Goal: Task Accomplishment & Management: Use online tool/utility

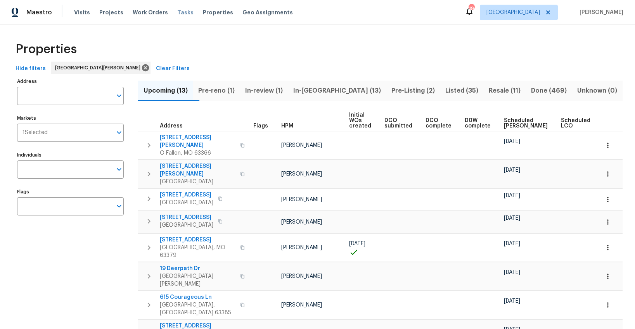
click at [177, 12] on span "Tasks" at bounding box center [185, 12] width 16 height 5
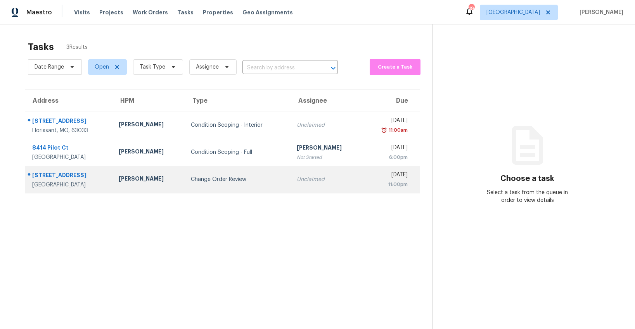
click at [231, 176] on div "Change Order Review" at bounding box center [238, 180] width 94 height 8
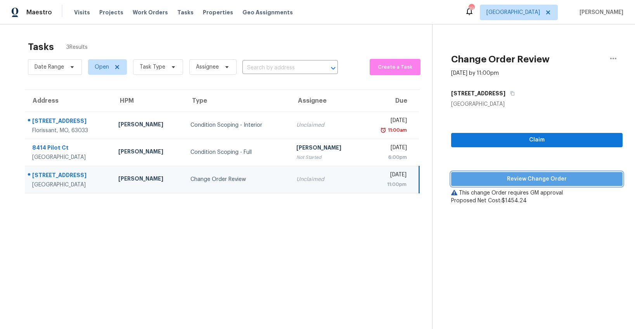
click at [513, 180] on span "Review Change Order" at bounding box center [537, 180] width 159 height 10
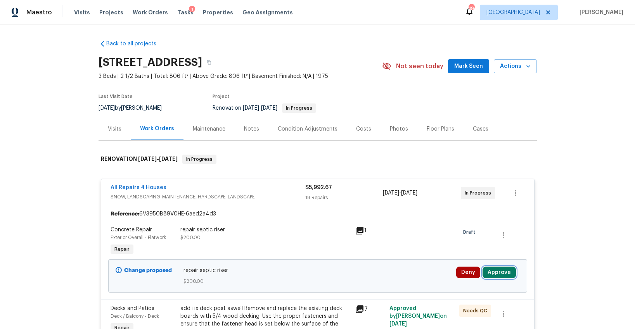
click at [499, 271] on button "Approve" at bounding box center [499, 273] width 33 height 12
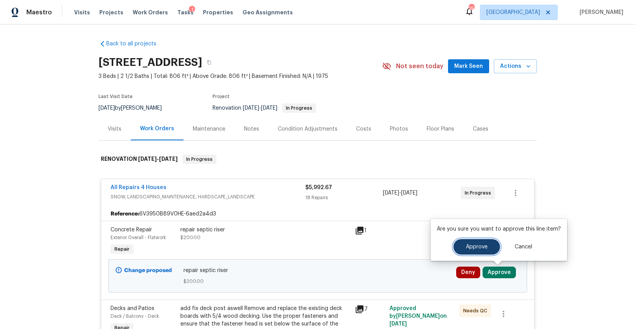
click at [476, 250] on button "Approve" at bounding box center [477, 247] width 47 height 16
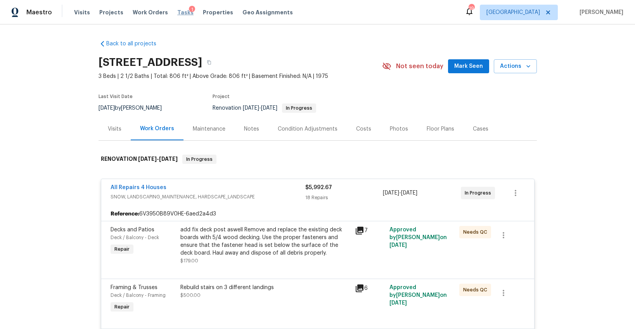
click at [177, 12] on span "Tasks" at bounding box center [185, 12] width 16 height 5
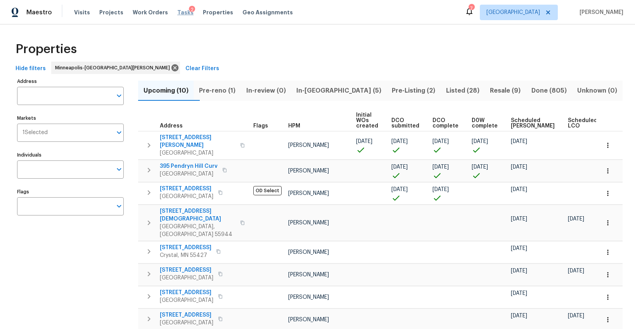
click at [177, 13] on span "Tasks" at bounding box center [185, 12] width 16 height 5
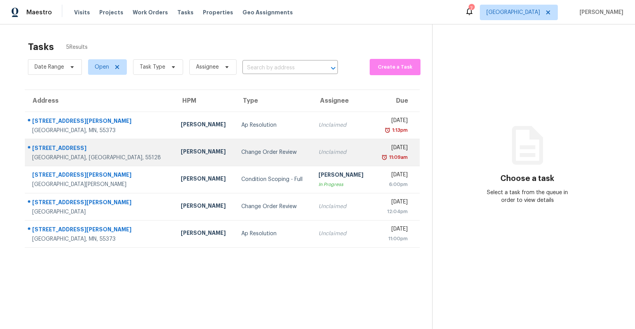
click at [241, 149] on div "Change Order Review" at bounding box center [273, 153] width 65 height 8
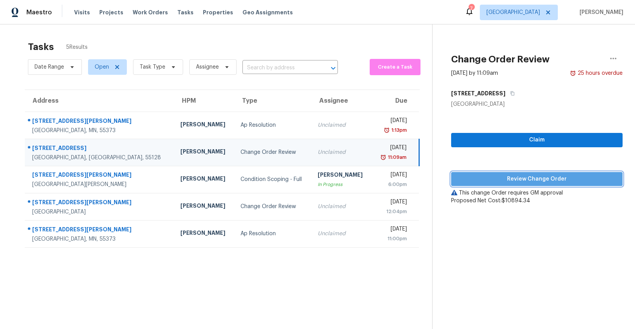
click at [542, 179] on span "Review Change Order" at bounding box center [537, 180] width 159 height 10
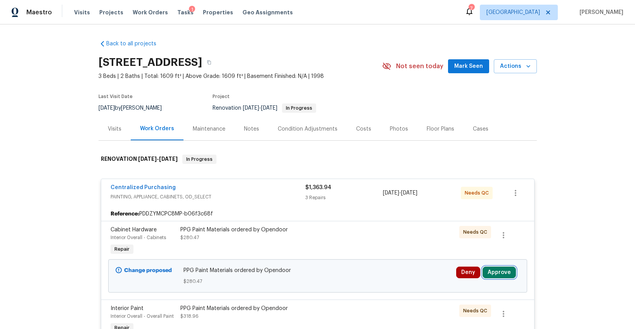
click at [499, 273] on button "Approve" at bounding box center [499, 273] width 33 height 12
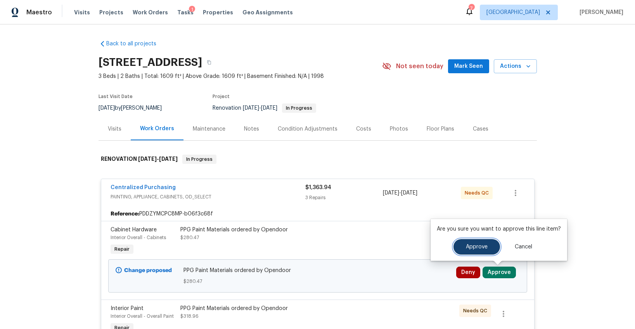
click at [485, 248] on span "Approve" at bounding box center [477, 247] width 22 height 6
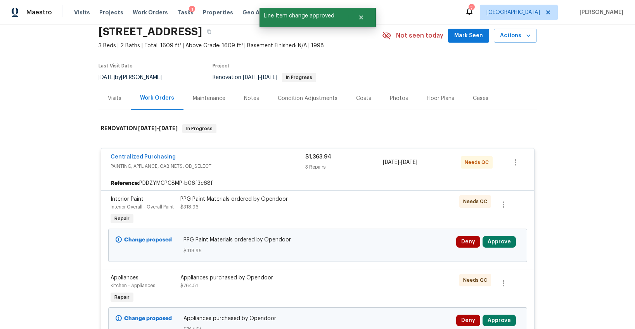
scroll to position [73, 0]
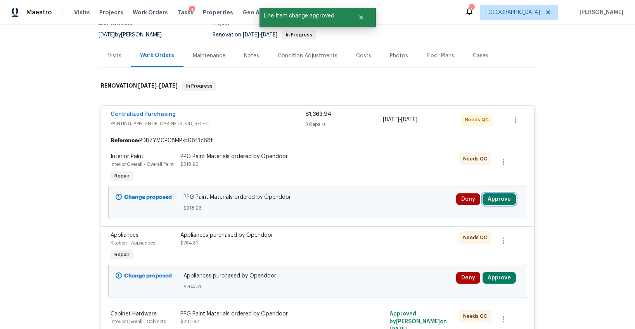
drag, startPoint x: 505, startPoint y: 198, endPoint x: 487, endPoint y: 198, distance: 18.6
click at [505, 198] on button "Approve" at bounding box center [499, 200] width 33 height 12
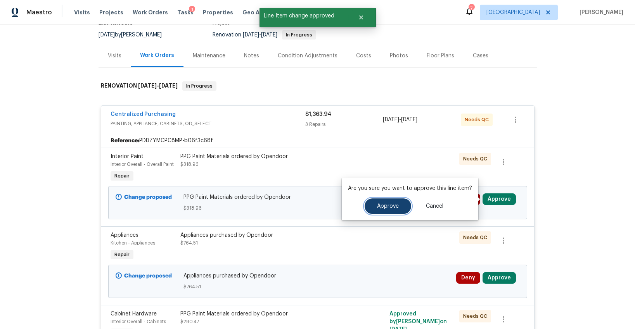
click at [386, 199] on button "Approve" at bounding box center [388, 207] width 47 height 16
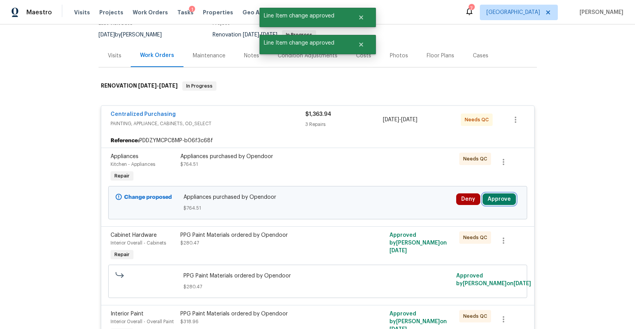
click at [494, 200] on button "Approve" at bounding box center [499, 200] width 33 height 12
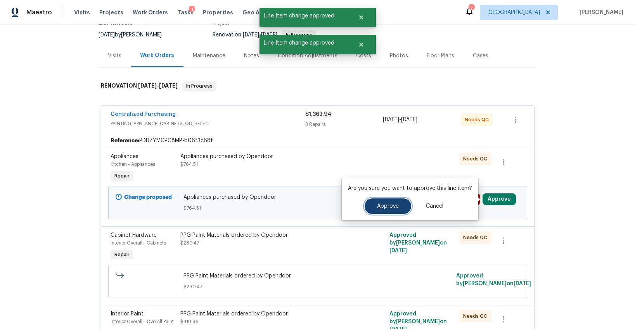
click at [389, 205] on span "Approve" at bounding box center [388, 207] width 22 height 6
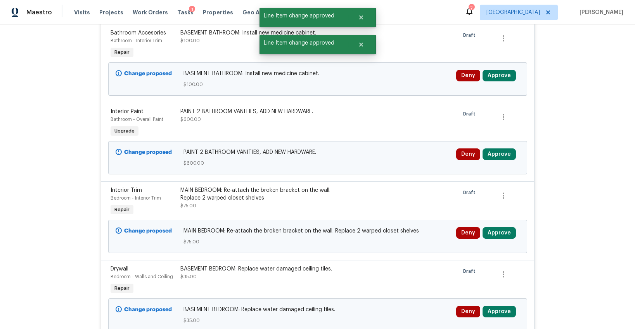
scroll to position [454, 0]
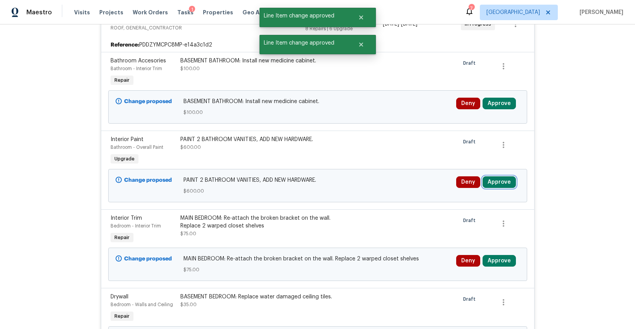
click at [489, 182] on button "Approve" at bounding box center [499, 183] width 33 height 12
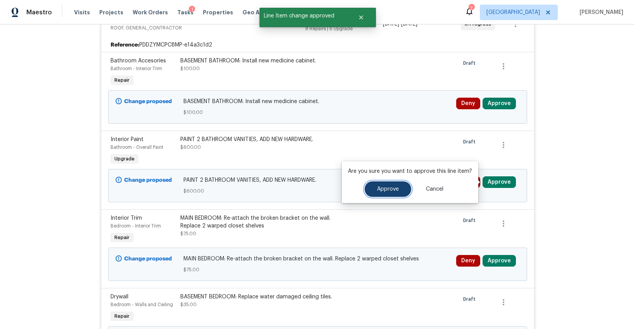
click at [401, 190] on button "Approve" at bounding box center [388, 190] width 47 height 16
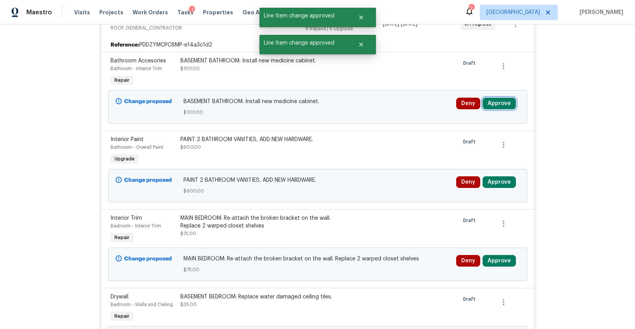
click at [494, 102] on button "Approve" at bounding box center [499, 104] width 33 height 12
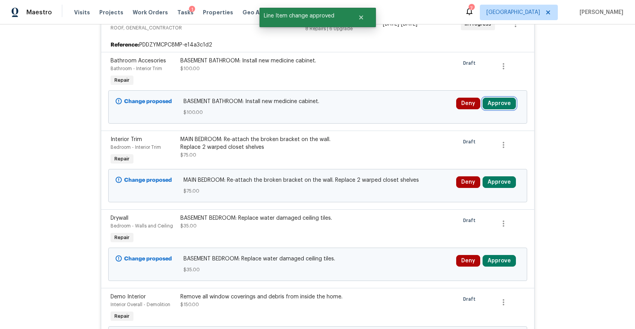
click at [494, 102] on button "Approve" at bounding box center [499, 104] width 33 height 12
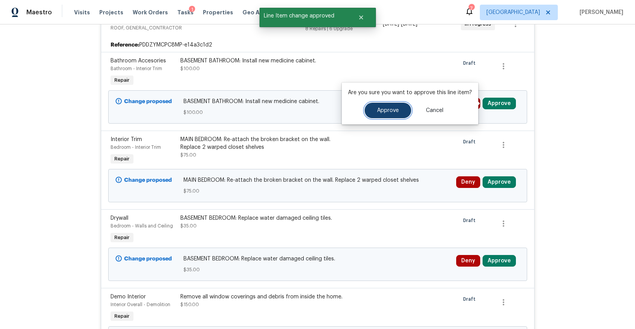
click at [404, 111] on button "Approve" at bounding box center [388, 111] width 47 height 16
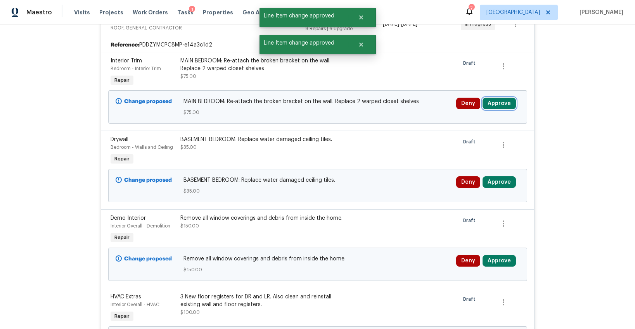
click at [499, 102] on button "Approve" at bounding box center [499, 104] width 33 height 12
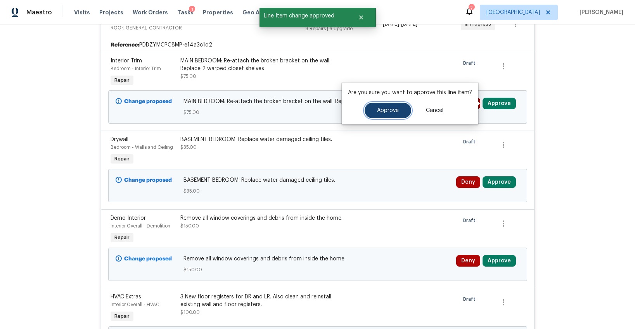
click at [405, 110] on button "Approve" at bounding box center [388, 111] width 47 height 16
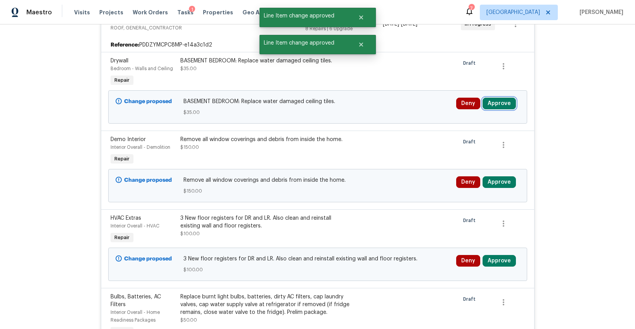
click at [491, 102] on button "Approve" at bounding box center [499, 104] width 33 height 12
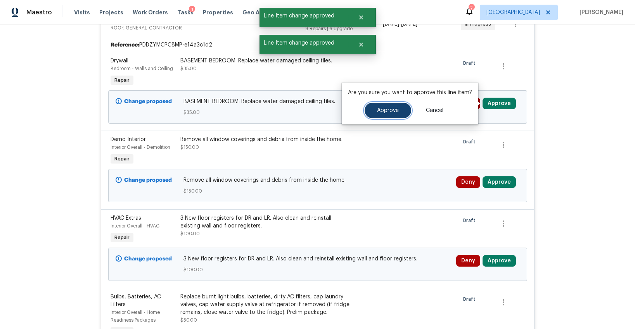
click at [397, 110] on span "Approve" at bounding box center [388, 111] width 22 height 6
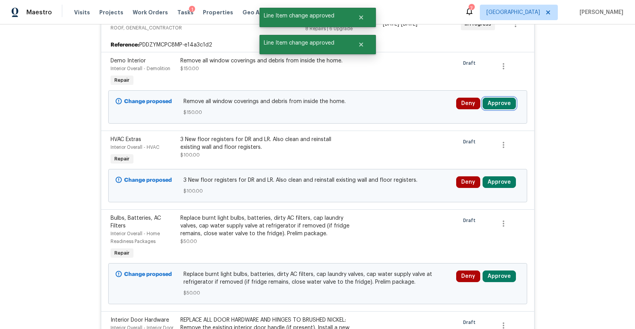
click at [494, 101] on button "Approve" at bounding box center [499, 104] width 33 height 12
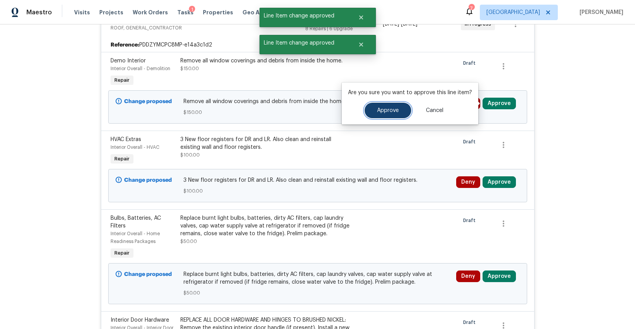
click at [401, 107] on button "Approve" at bounding box center [388, 111] width 47 height 16
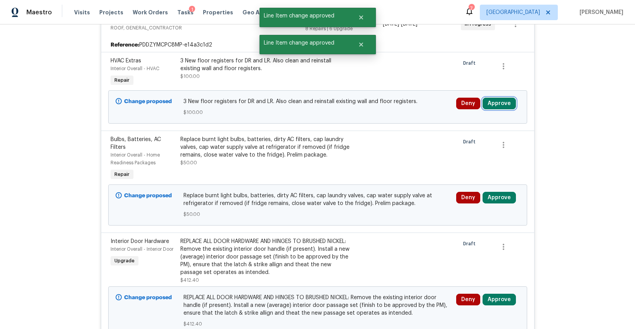
click at [493, 106] on button "Approve" at bounding box center [499, 104] width 33 height 12
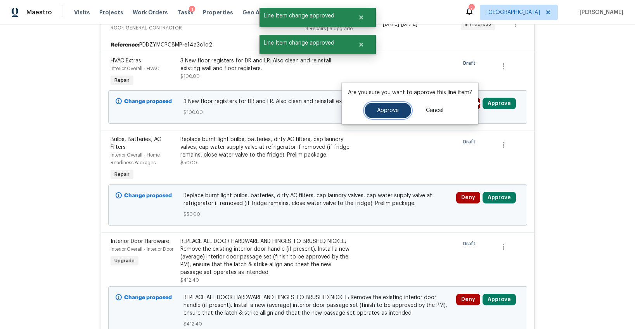
click at [401, 107] on button "Approve" at bounding box center [388, 111] width 47 height 16
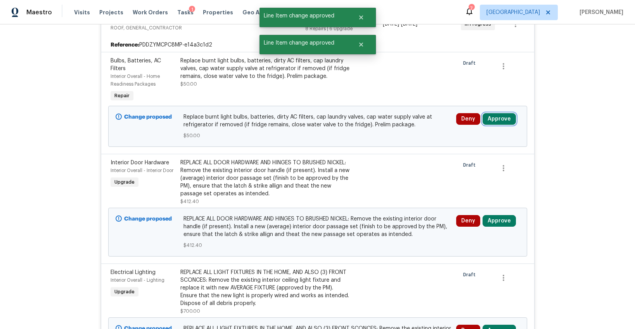
click at [496, 118] on button "Approve" at bounding box center [499, 119] width 33 height 12
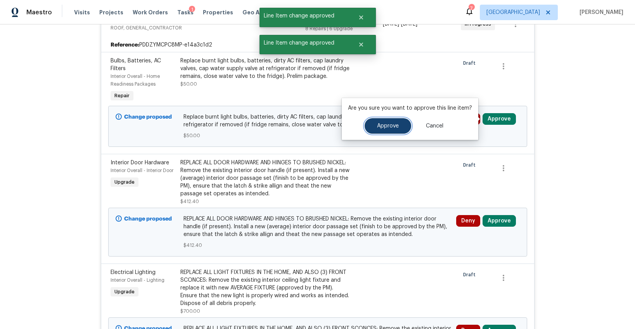
click at [398, 127] on button "Approve" at bounding box center [388, 126] width 47 height 16
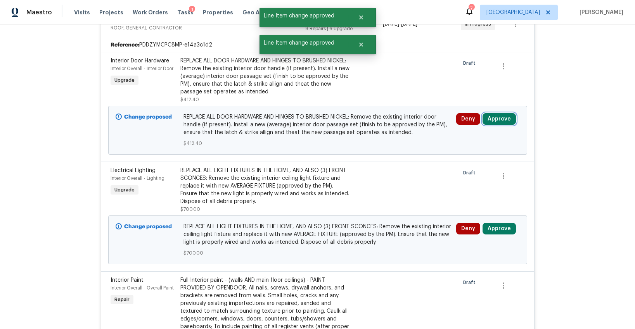
click at [499, 119] on button "Approve" at bounding box center [499, 119] width 33 height 12
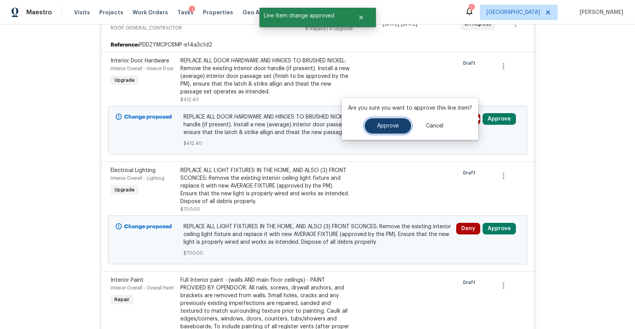
click at [384, 125] on span "Approve" at bounding box center [388, 126] width 22 height 6
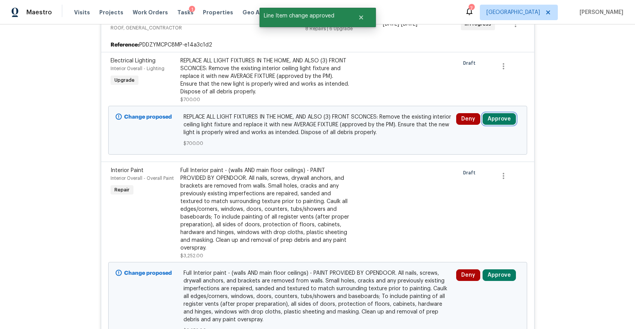
click at [495, 121] on button "Approve" at bounding box center [499, 119] width 33 height 12
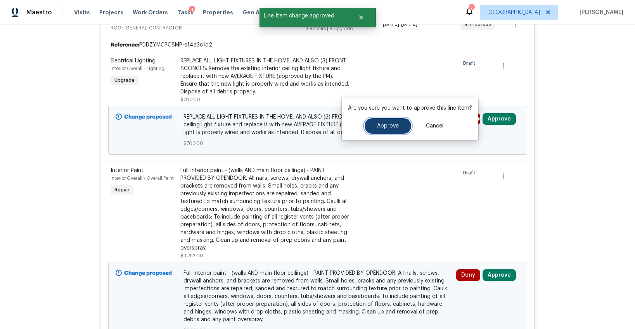
click at [380, 123] on span "Approve" at bounding box center [388, 126] width 22 height 6
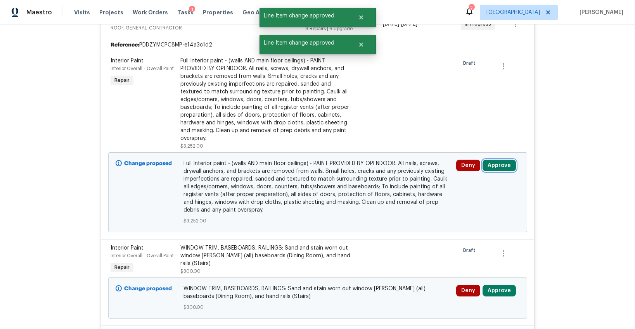
click at [497, 165] on button "Approve" at bounding box center [499, 166] width 33 height 12
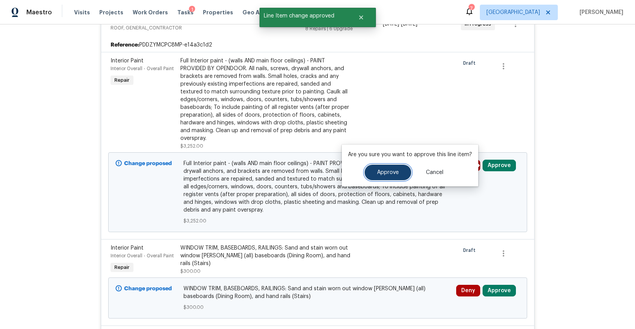
click at [381, 172] on span "Approve" at bounding box center [388, 173] width 22 height 6
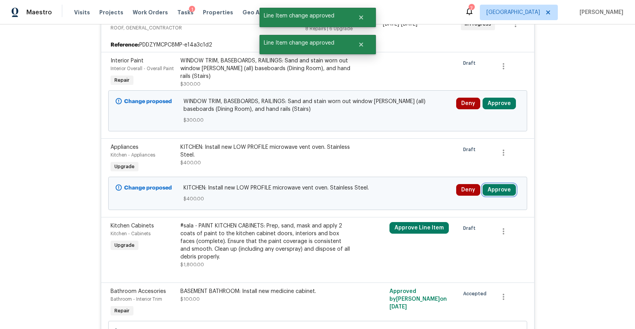
click at [494, 186] on button "Approve" at bounding box center [499, 190] width 33 height 12
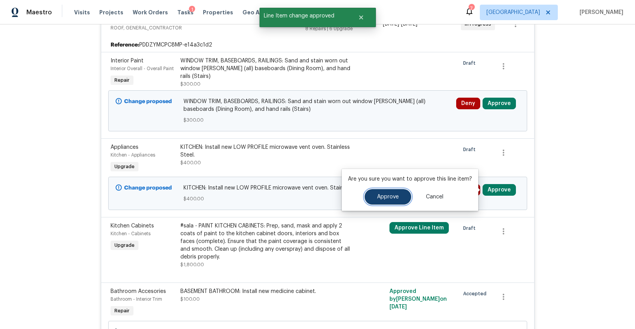
click at [393, 196] on span "Approve" at bounding box center [388, 197] width 22 height 6
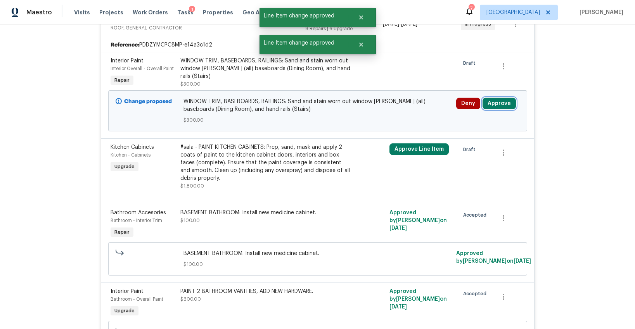
click at [501, 103] on button "Approve" at bounding box center [499, 104] width 33 height 12
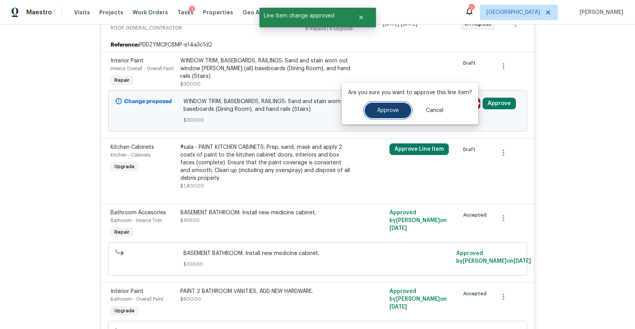
click at [377, 111] on span "Approve" at bounding box center [388, 111] width 22 height 6
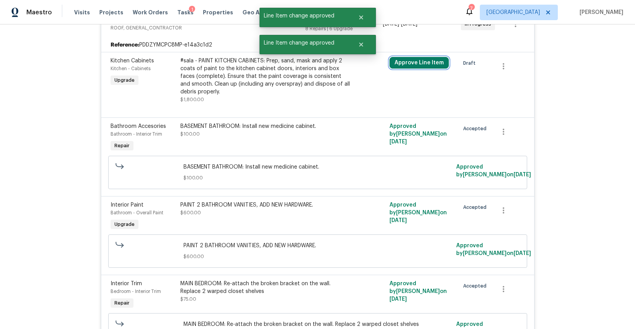
click at [416, 66] on button "Approve Line Item" at bounding box center [419, 63] width 59 height 12
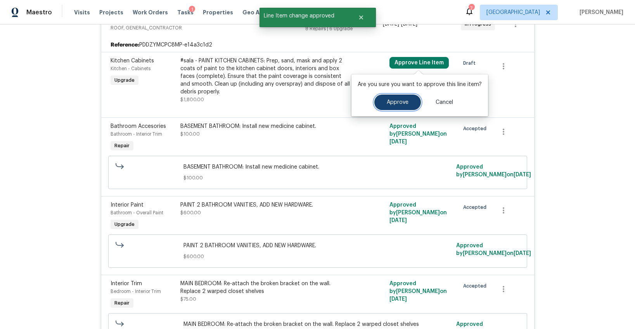
click at [401, 98] on button "Approve" at bounding box center [397, 103] width 47 height 16
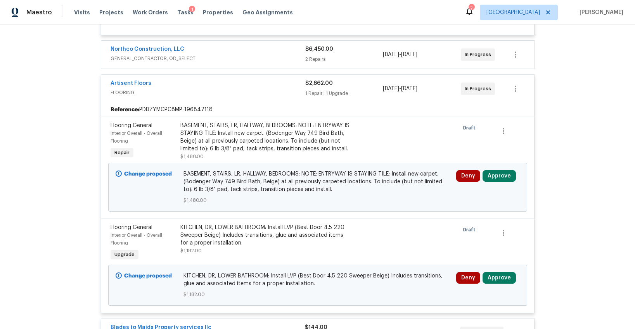
scroll to position [1741, 0]
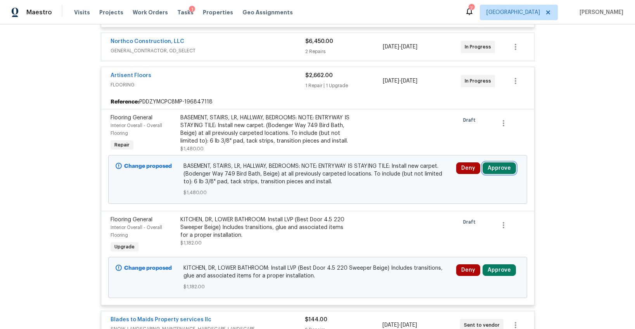
click at [493, 168] on button "Approve" at bounding box center [499, 169] width 33 height 12
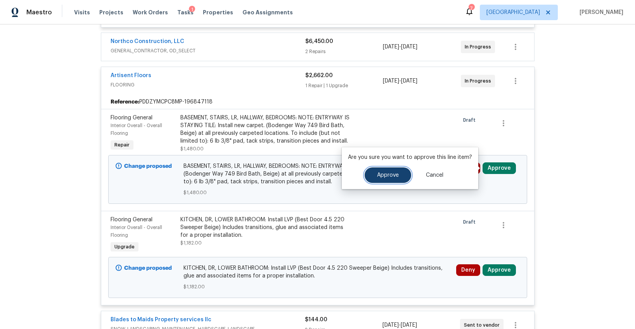
click at [391, 173] on span "Approve" at bounding box center [388, 176] width 22 height 6
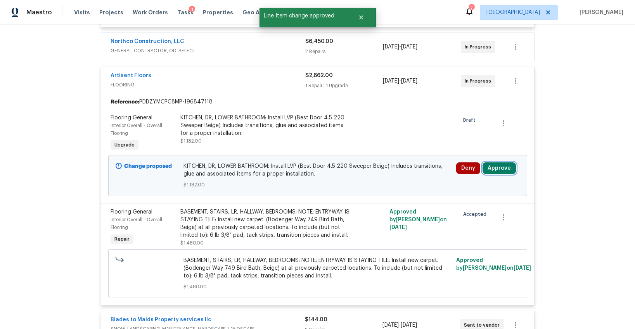
click at [496, 168] on button "Approve" at bounding box center [499, 169] width 33 height 12
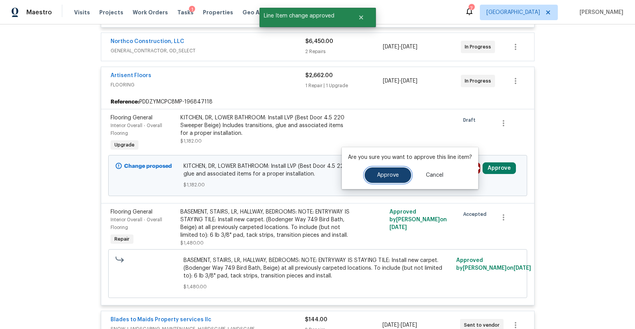
click at [373, 174] on button "Approve" at bounding box center [388, 176] width 47 height 16
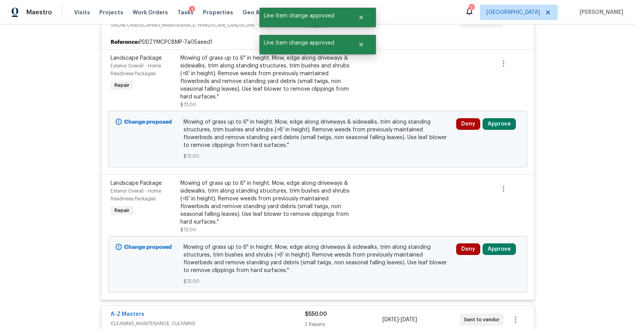
scroll to position [2156, 0]
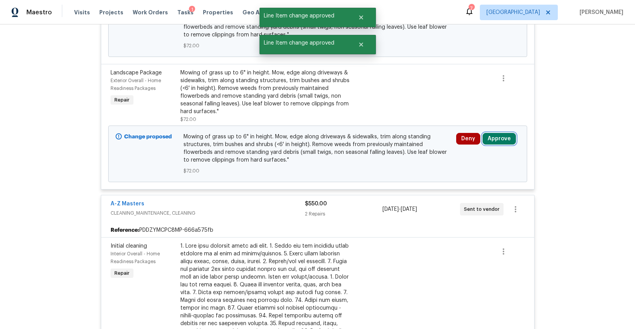
click at [493, 139] on button "Approve" at bounding box center [499, 139] width 33 height 12
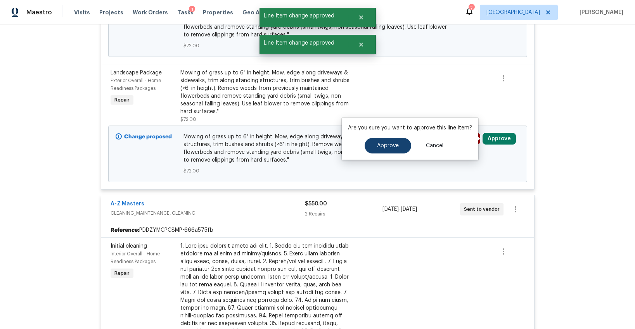
drag, startPoint x: 412, startPoint y: 141, endPoint x: 395, endPoint y: 143, distance: 17.5
click at [411, 141] on div "Approve Cancel" at bounding box center [410, 146] width 124 height 16
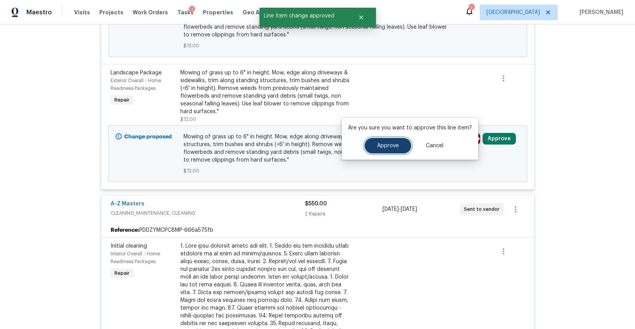
click at [395, 143] on span "Approve" at bounding box center [388, 146] width 22 height 6
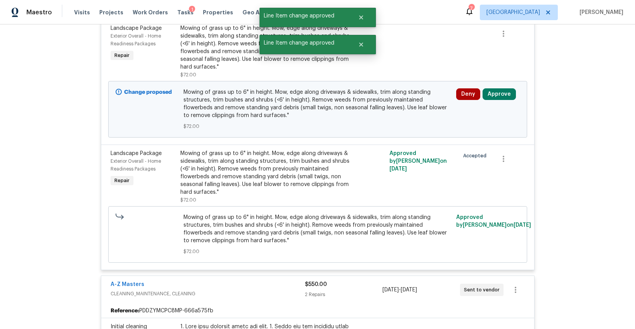
scroll to position [2072, 0]
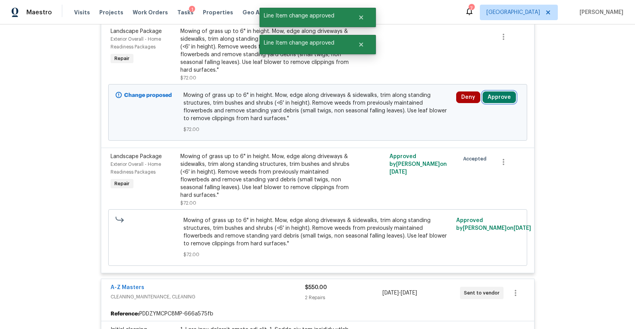
click at [494, 99] on button "Approve" at bounding box center [499, 98] width 33 height 12
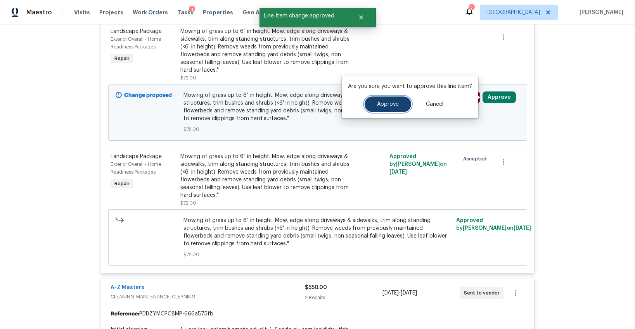
click at [385, 106] on span "Approve" at bounding box center [388, 105] width 22 height 6
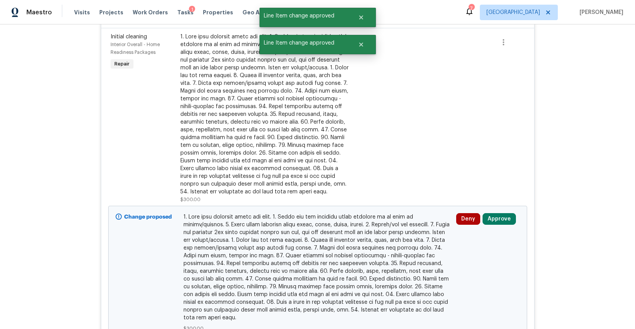
scroll to position [2557, 0]
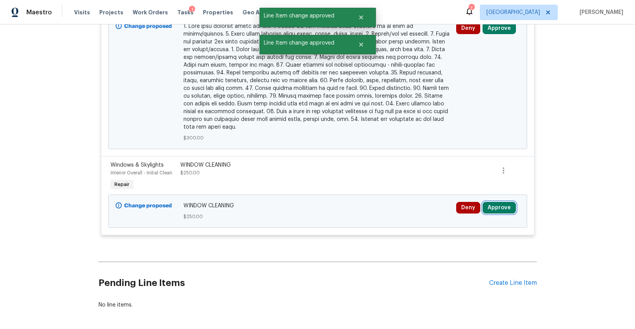
click at [492, 206] on button "Approve" at bounding box center [499, 208] width 33 height 12
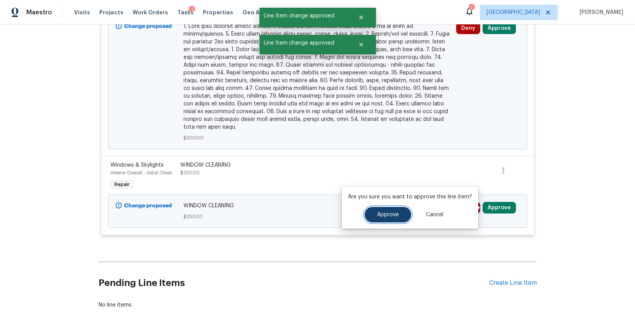
click at [375, 212] on button "Approve" at bounding box center [388, 215] width 47 height 16
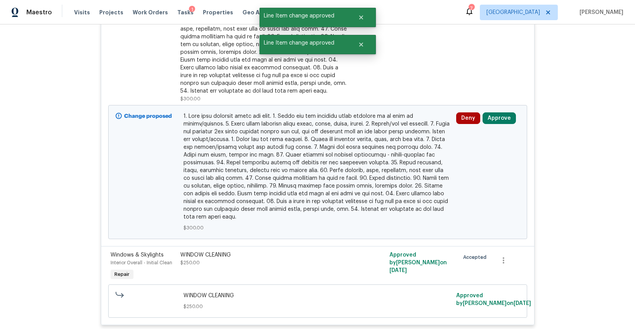
scroll to position [2462, 0]
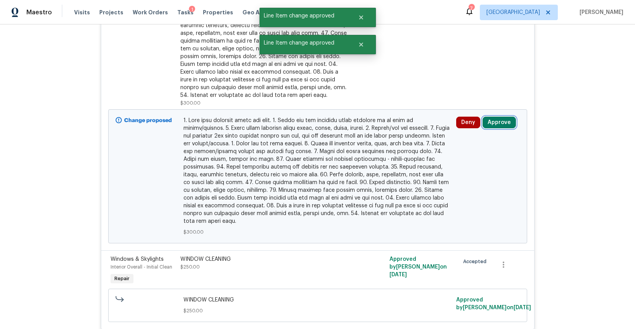
click at [495, 121] on button "Approve" at bounding box center [499, 123] width 33 height 12
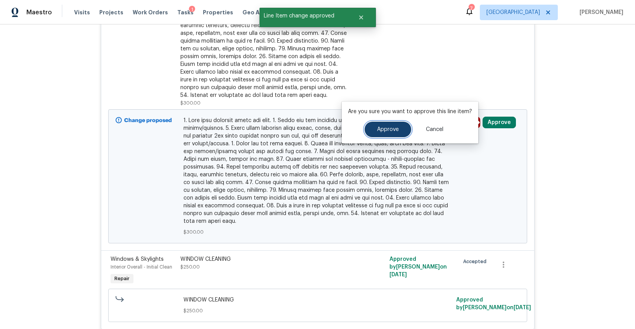
click at [366, 132] on button "Approve" at bounding box center [388, 130] width 47 height 16
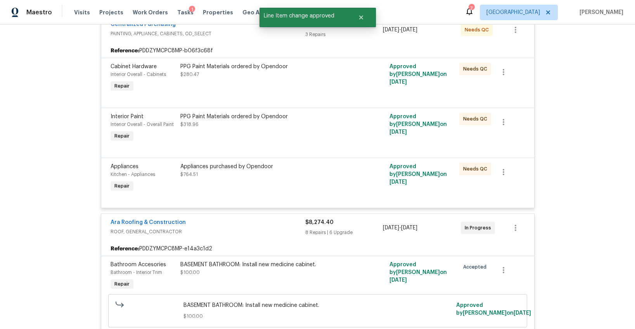
scroll to position [0, 0]
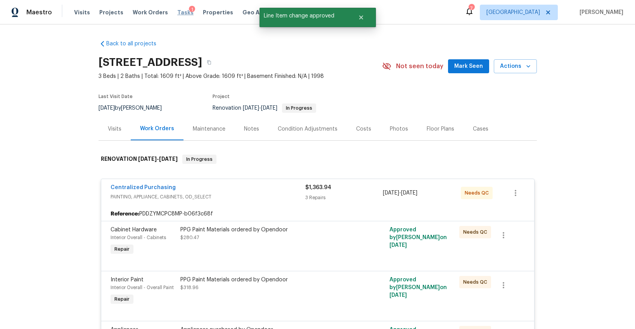
click at [177, 13] on span "Tasks" at bounding box center [185, 12] width 16 height 5
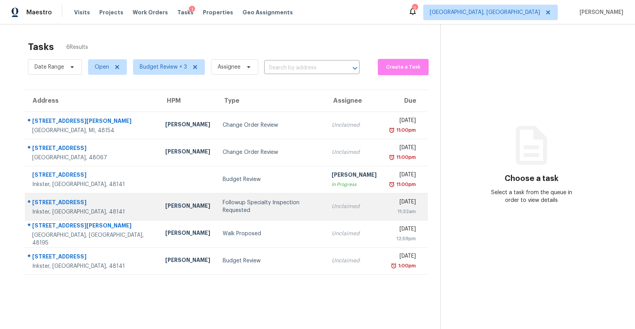
click at [223, 210] on div "Followup Specialty Inspection Requested" at bounding box center [271, 207] width 97 height 16
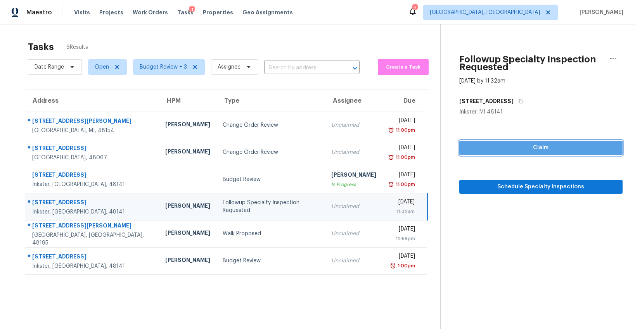
click at [498, 147] on span "Claim" at bounding box center [541, 148] width 151 height 10
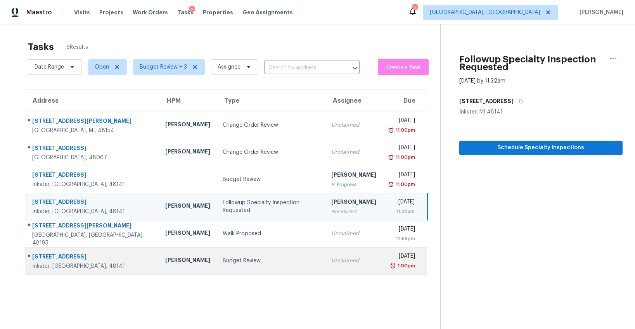
click at [227, 260] on div "Budget Review" at bounding box center [271, 261] width 97 height 8
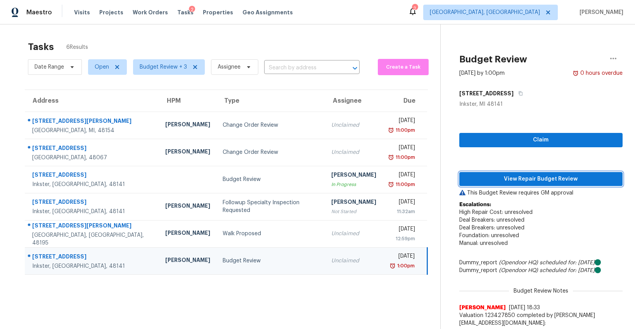
click at [515, 181] on span "View Repair Budget Review" at bounding box center [541, 180] width 151 height 10
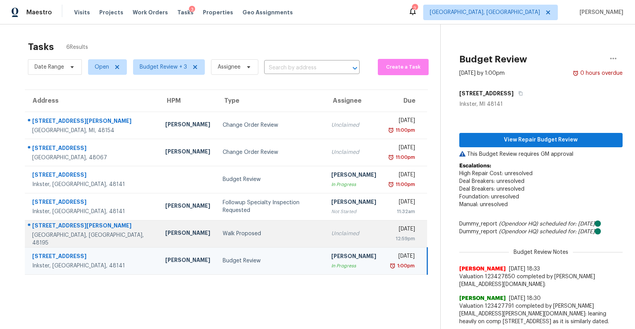
click at [217, 246] on td "Walk Proposed" at bounding box center [271, 233] width 109 height 27
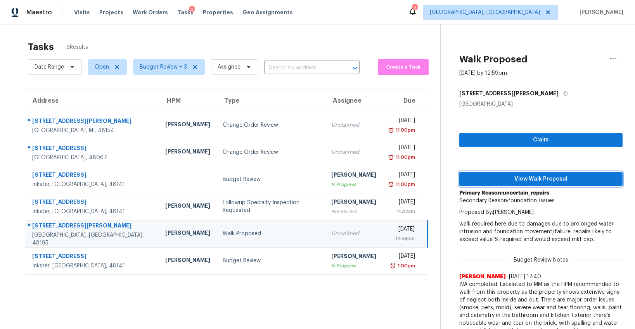
click at [529, 186] on button "View Walk Proposal" at bounding box center [540, 179] width 163 height 14
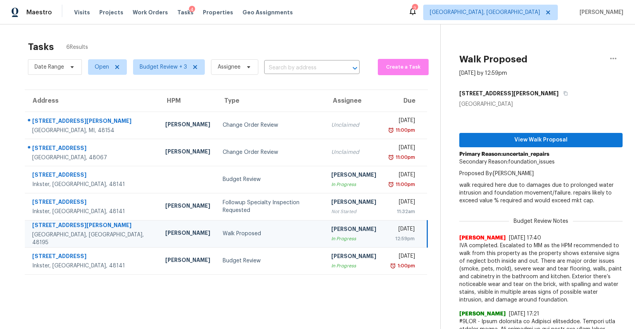
click at [224, 230] on div "Walk Proposed" at bounding box center [271, 234] width 97 height 8
click at [613, 59] on icon "button" at bounding box center [613, 58] width 9 height 9
click at [548, 47] on div "Cancel this task" at bounding box center [569, 49] width 61 height 8
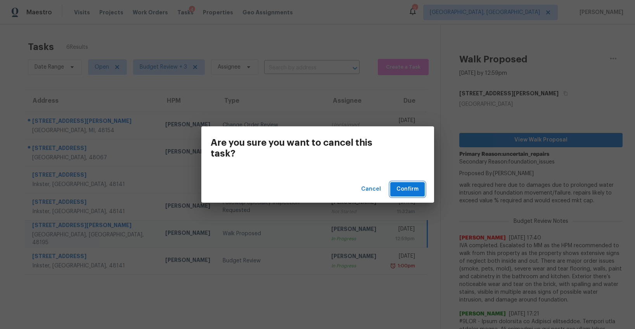
click at [395, 187] on button "Confirm" at bounding box center [407, 189] width 35 height 14
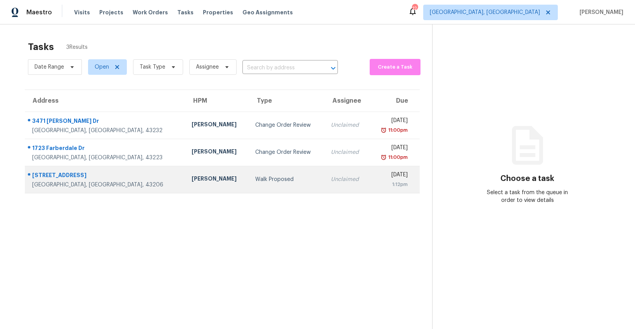
click at [255, 181] on div "Walk Proposed" at bounding box center [286, 180] width 63 height 8
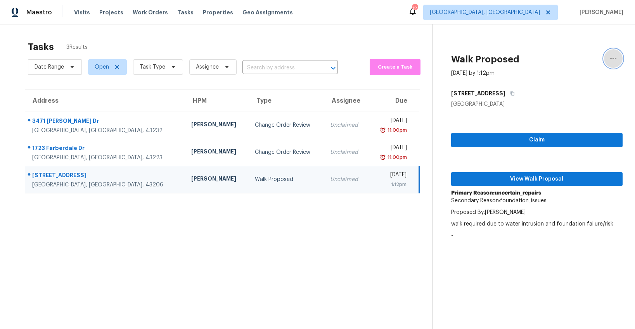
click at [617, 60] on icon "button" at bounding box center [613, 58] width 9 height 9
click at [559, 61] on div "Cancel this task" at bounding box center [569, 60] width 61 height 8
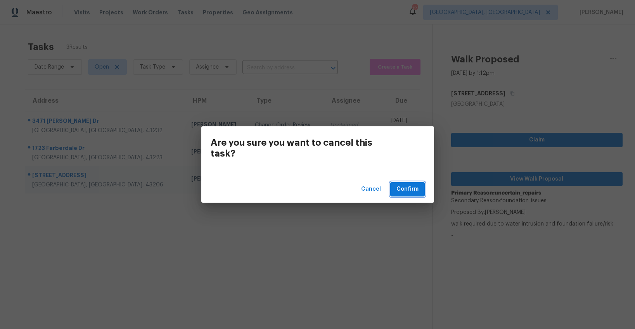
click at [402, 193] on span "Confirm" at bounding box center [408, 190] width 22 height 10
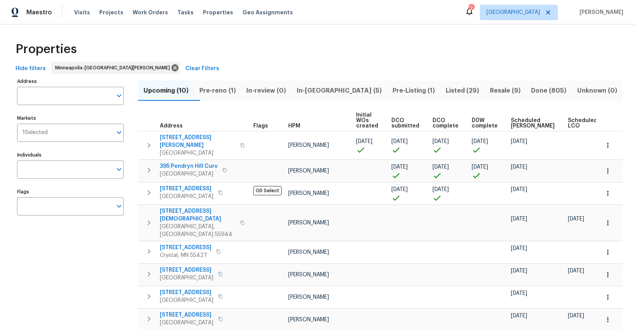
scroll to position [0, 0]
